Goal: Transaction & Acquisition: Download file/media

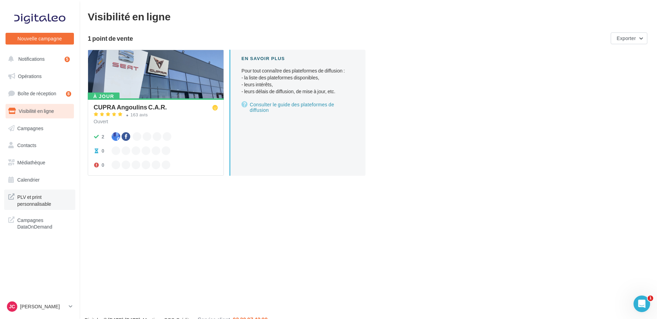
click at [42, 198] on span "PLV et print personnalisable" at bounding box center [44, 199] width 54 height 15
click at [27, 159] on link "Médiathèque" at bounding box center [39, 162] width 71 height 15
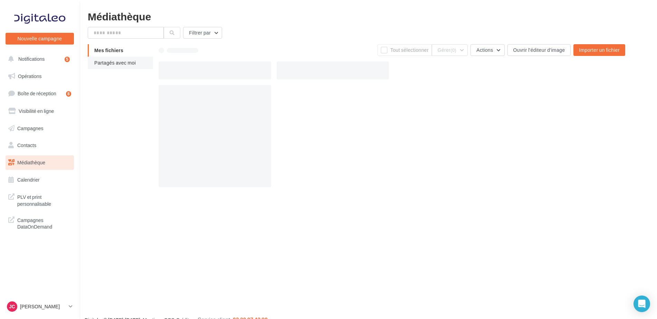
click at [114, 63] on span "Partagés avec moi" at bounding box center [114, 63] width 41 height 6
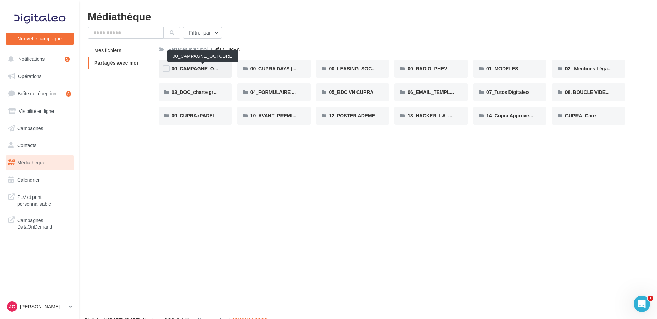
drag, startPoint x: 187, startPoint y: 69, endPoint x: 168, endPoint y: 63, distance: 20.8
click at [168, 63] on div "00_CAMPAGNE_OCTOBRE" at bounding box center [195, 69] width 73 height 18
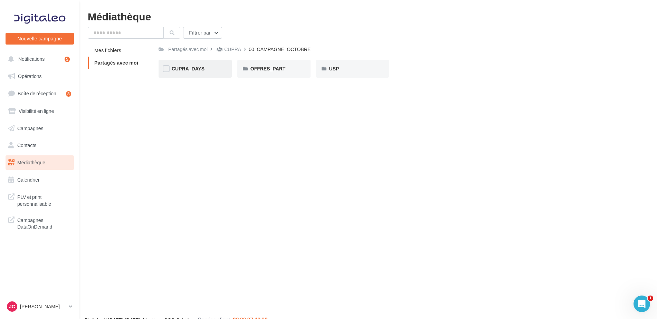
click at [186, 72] on div "CUPRA_DAYS" at bounding box center [195, 68] width 47 height 7
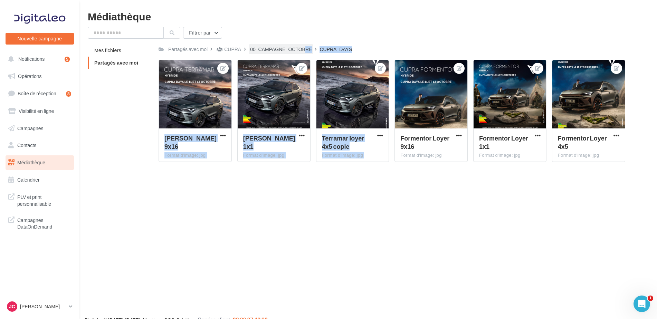
drag, startPoint x: 434, startPoint y: 126, endPoint x: 294, endPoint y: 50, distance: 159.5
click at [294, 50] on div "Partagés avec moi CUPRA 00_CAMPAGNE_OCTOBRE CUPRA_DAYS C Partagé par [PERSON_NA…" at bounding box center [392, 105] width 467 height 123
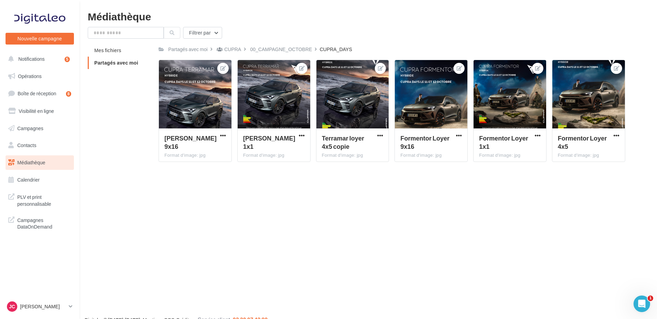
drag, startPoint x: 294, startPoint y: 50, endPoint x: 285, endPoint y: 48, distance: 9.1
click at [285, 48] on div "00_CAMPAGNE_OCTOBRE" at bounding box center [281, 49] width 62 height 7
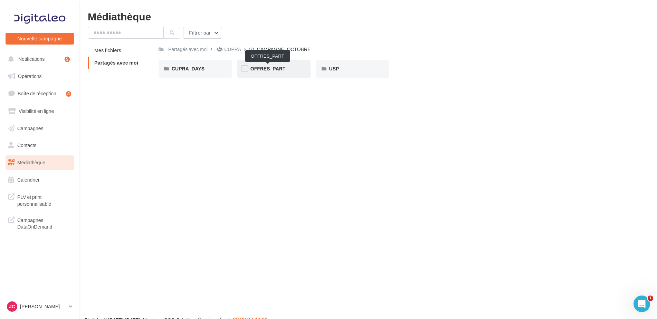
click at [267, 71] on span "OFFRES_PART" at bounding box center [267, 69] width 35 height 6
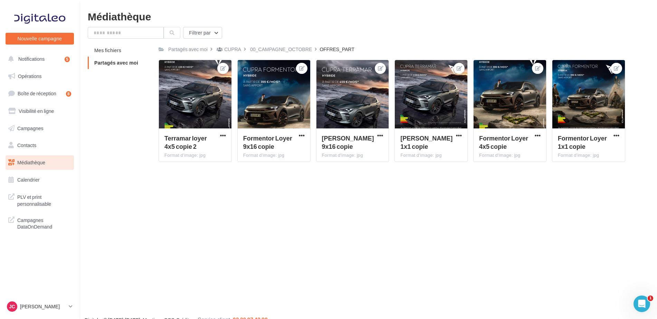
drag, startPoint x: 363, startPoint y: 179, endPoint x: 372, endPoint y: 219, distance: 41.2
click at [372, 219] on div "Nouvelle campagne Nouvelle campagne Notifications 5 Opérations Boîte de récepti…" at bounding box center [328, 170] width 657 height 319
click at [298, 136] on button "button" at bounding box center [301, 136] width 9 height 7
click at [268, 165] on button "Télécharger" at bounding box center [270, 167] width 71 height 18
click at [381, 133] on span "button" at bounding box center [380, 136] width 6 height 6
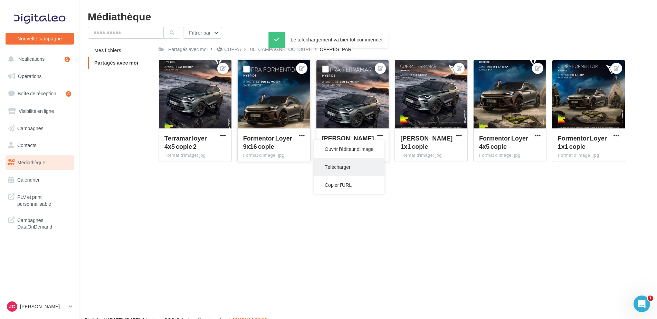
click at [350, 167] on button "Télécharger" at bounding box center [349, 167] width 71 height 18
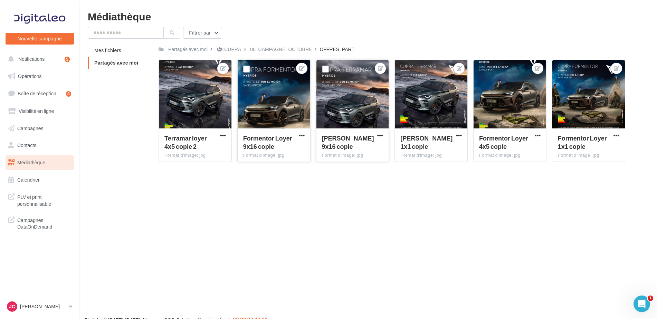
click at [482, 22] on div "Médiathèque Filtrer par Mes fichiers Partagés avec moi Partagés avec moi CUPRA …" at bounding box center [368, 89] width 578 height 156
click at [454, 131] on div "[PERSON_NAME] 1x1 copie Format d'image: jpg" at bounding box center [431, 145] width 73 height 32
click at [459, 134] on span "button" at bounding box center [459, 136] width 6 height 6
click at [408, 167] on button "Télécharger" at bounding box center [427, 167] width 71 height 18
click at [567, 141] on span "Formentor Loyer 1x1 copie" at bounding box center [582, 142] width 49 height 16
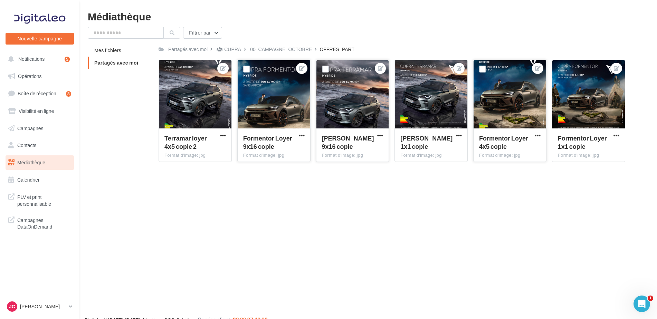
click at [519, 132] on div "Formentor Loyer 4x5 copie Format d'image: jpg" at bounding box center [510, 145] width 73 height 32
click at [538, 135] on span "button" at bounding box center [538, 136] width 6 height 6
click at [499, 169] on button "Télécharger" at bounding box center [506, 167] width 71 height 18
click at [618, 137] on span "button" at bounding box center [617, 136] width 6 height 6
click at [577, 171] on button "Télécharger" at bounding box center [585, 167] width 71 height 18
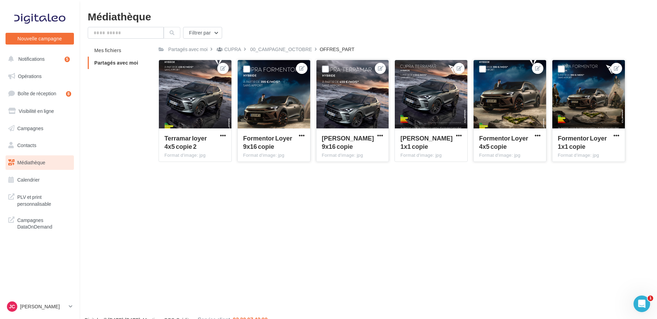
click at [484, 30] on div "Filtrer par" at bounding box center [368, 33] width 561 height 12
click at [72, 305] on icon at bounding box center [71, 307] width 4 height 6
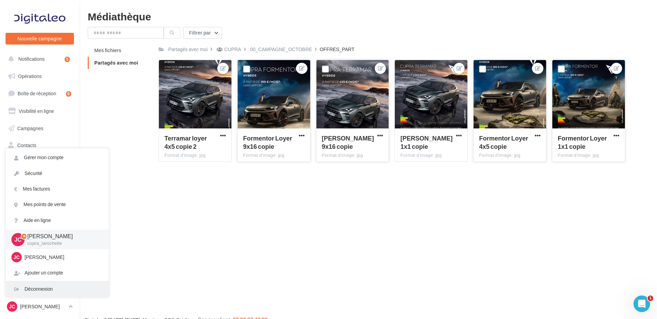
click at [45, 292] on div "Déconnexion" at bounding box center [57, 290] width 103 height 16
